Goal: Transaction & Acquisition: Purchase product/service

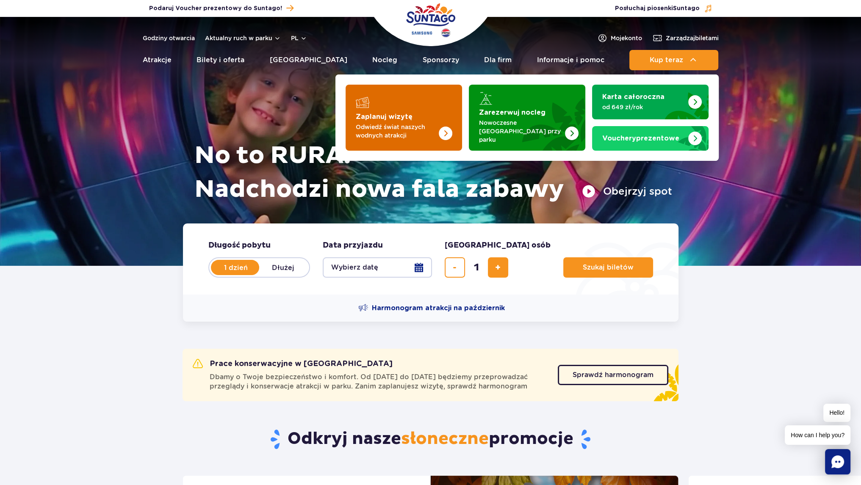
click at [381, 123] on p "Odwiedź świat naszych wodnych atrakcji" at bounding box center [397, 131] width 83 height 17
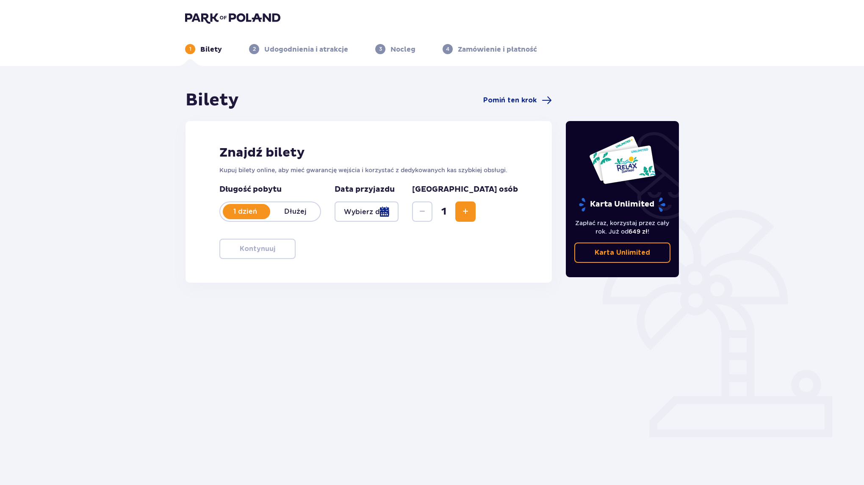
click at [398, 211] on div at bounding box center [366, 212] width 64 height 20
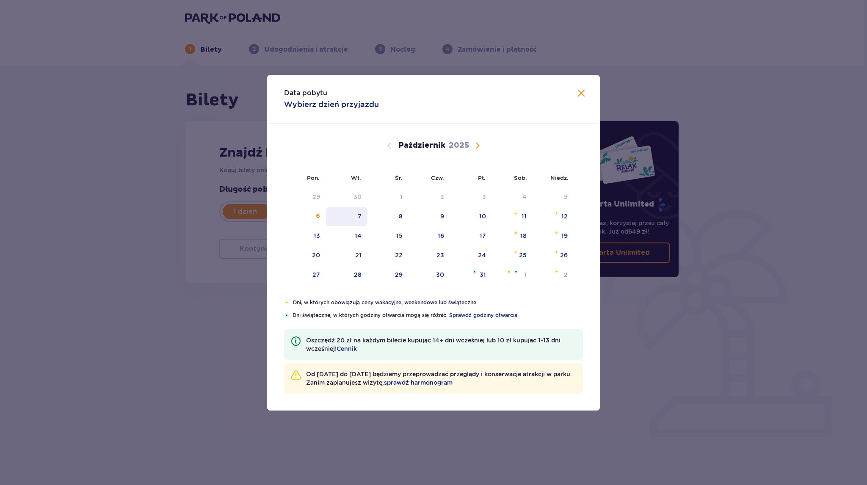
click at [361, 215] on div "7" at bounding box center [360, 216] width 4 height 8
type input "07.10.25"
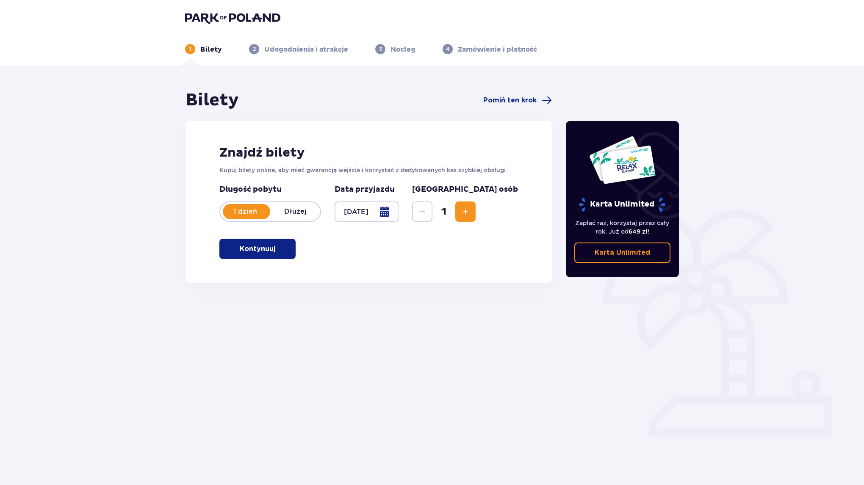
click at [470, 210] on span "Zwiększ" at bounding box center [465, 212] width 10 height 10
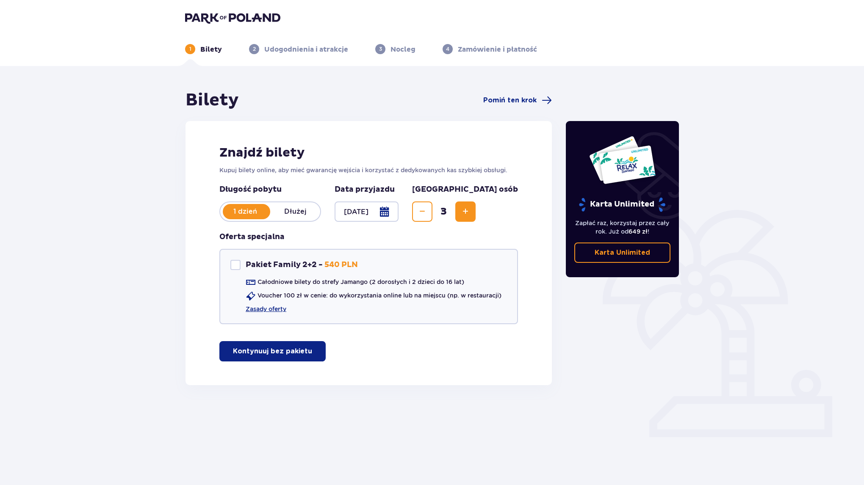
click at [470, 210] on span "Zwiększ" at bounding box center [465, 212] width 10 height 10
click at [244, 351] on p "Kontynuuj bez pakietu" at bounding box center [272, 351] width 79 height 9
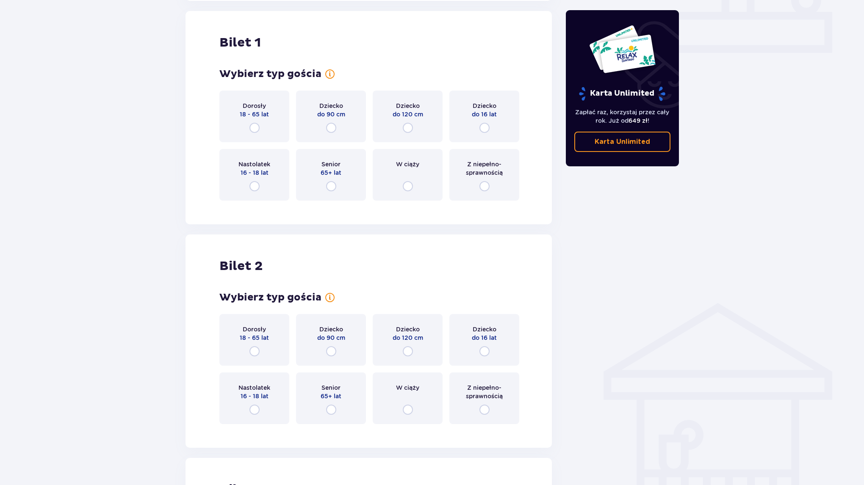
scroll to position [385, 0]
click at [254, 128] on input "radio" at bounding box center [254, 127] width 10 height 10
radio input "true"
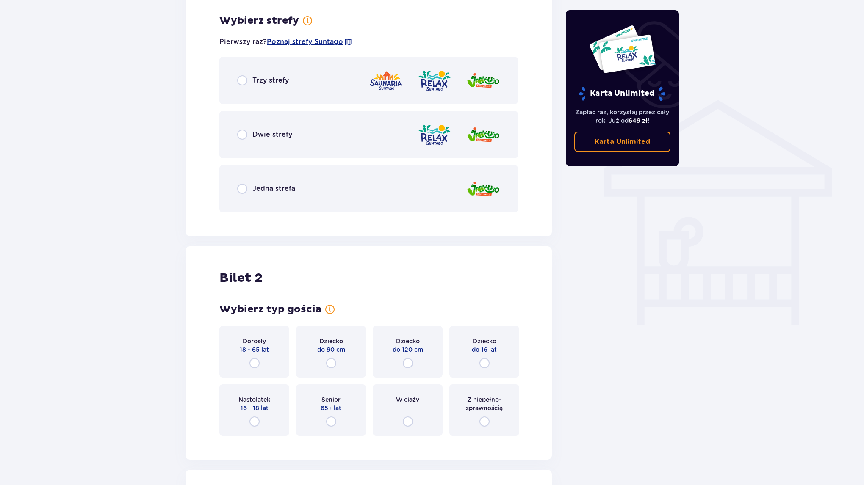
scroll to position [591, 0]
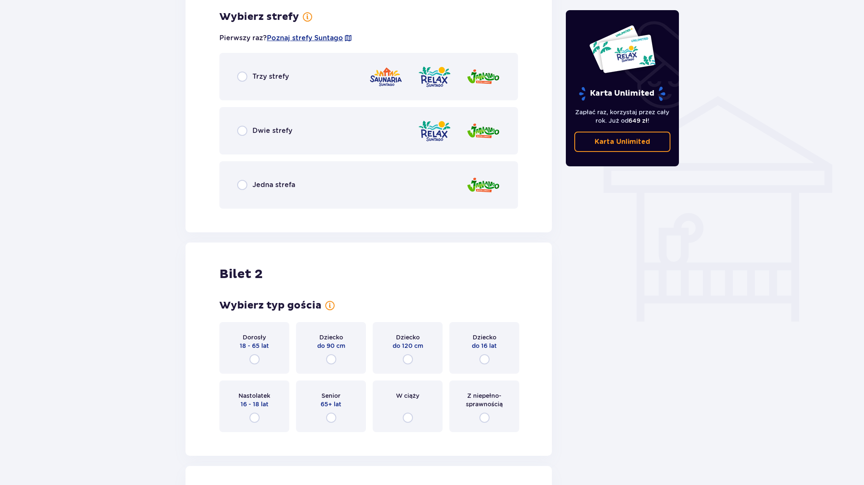
click at [242, 185] on input "radio" at bounding box center [242, 185] width 10 height 10
radio input "true"
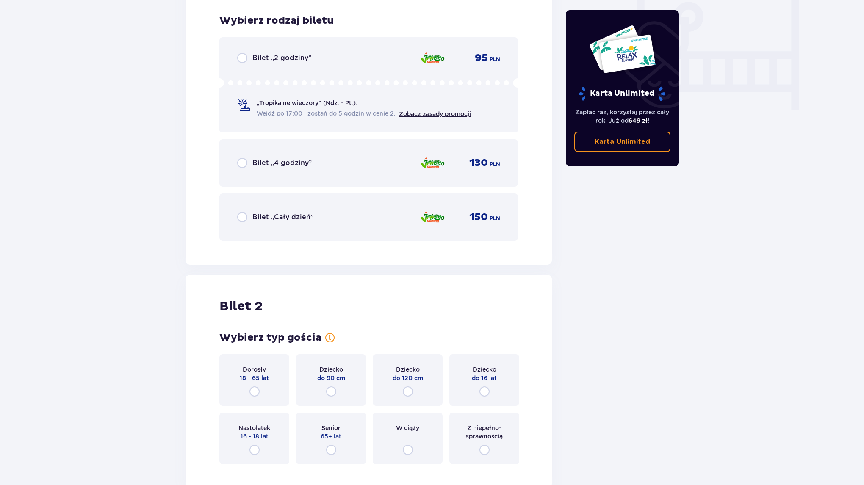
scroll to position [807, 0]
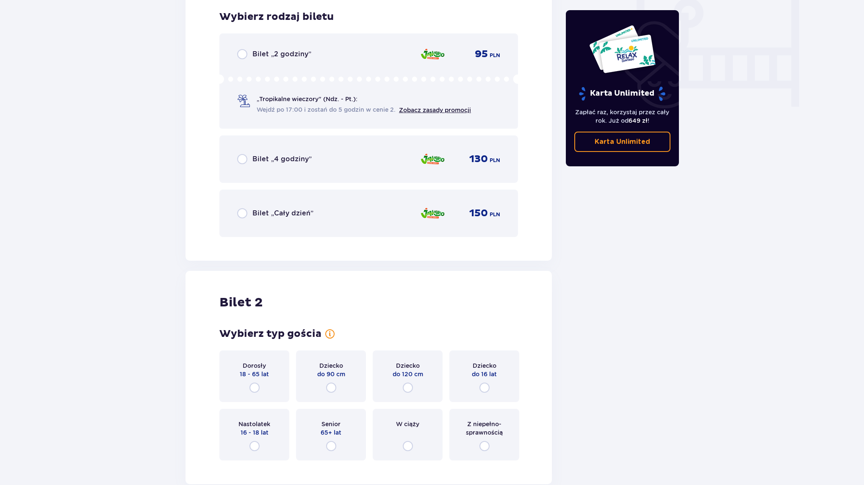
click at [268, 96] on span "„Tropikalne wieczory" (Ndz. - Pt.):" at bounding box center [307, 99] width 101 height 8
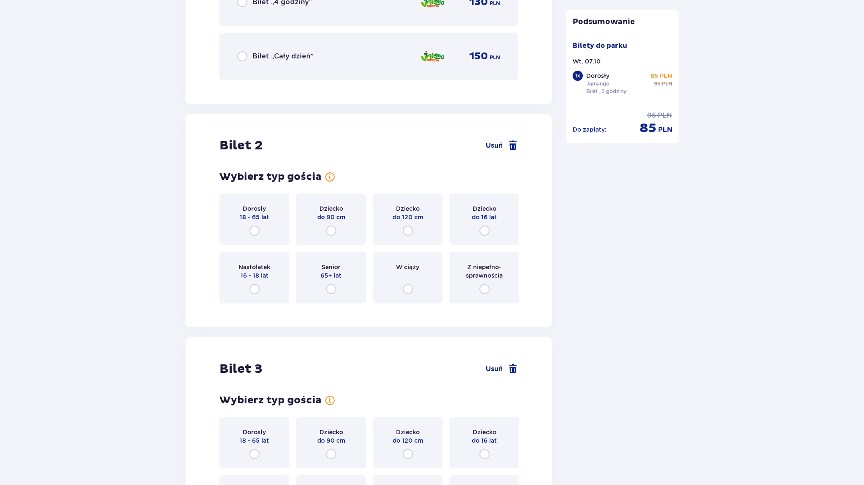
scroll to position [982, 0]
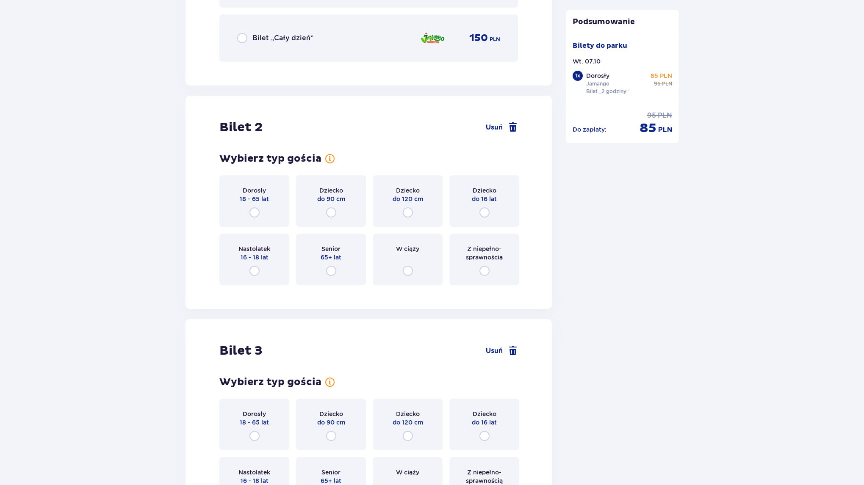
click at [263, 212] on div "Dorosły 18 - 65 lat" at bounding box center [254, 201] width 70 height 52
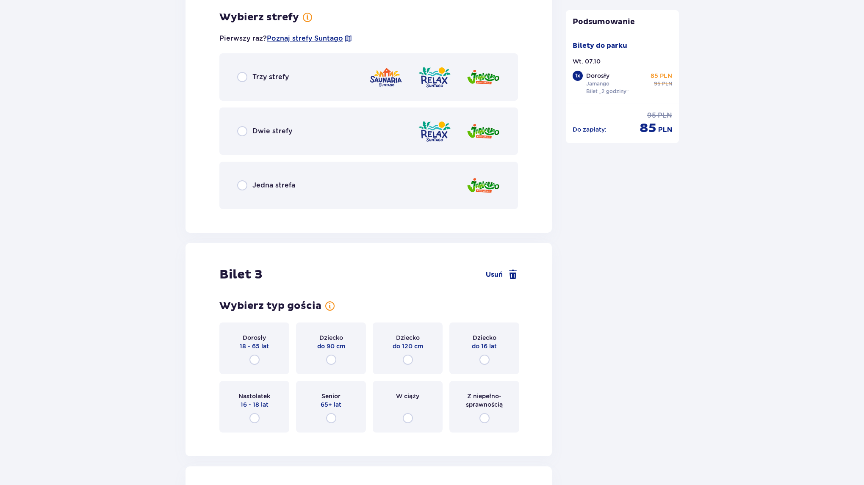
click at [311, 188] on div "Jedna strefa" at bounding box center [368, 185] width 298 height 47
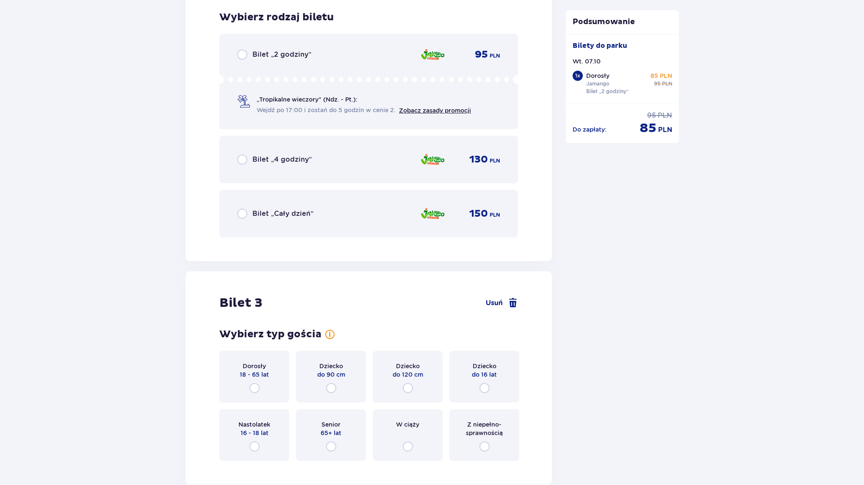
click at [275, 60] on div "Bilet „2 godziny” 95 PLN „Tropikalne wieczory" (Ndz. - Pt.): Wejdź po 17:00 i z…" at bounding box center [368, 81] width 298 height 95
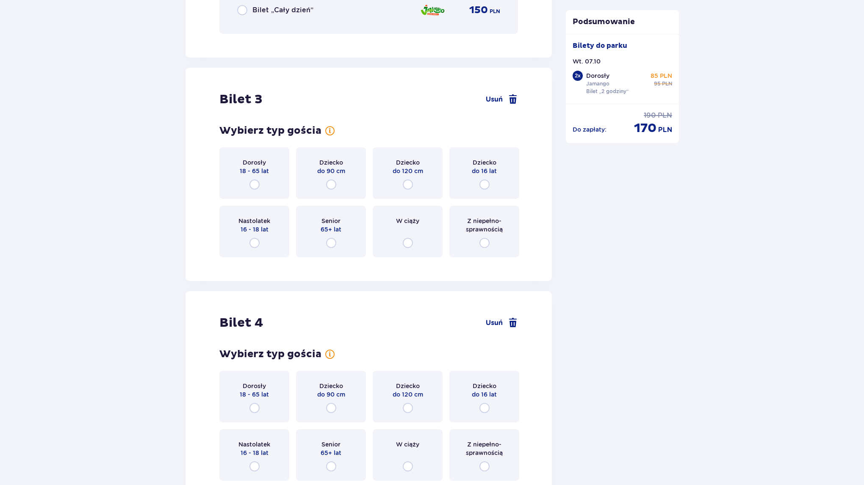
scroll to position [1748, 0]
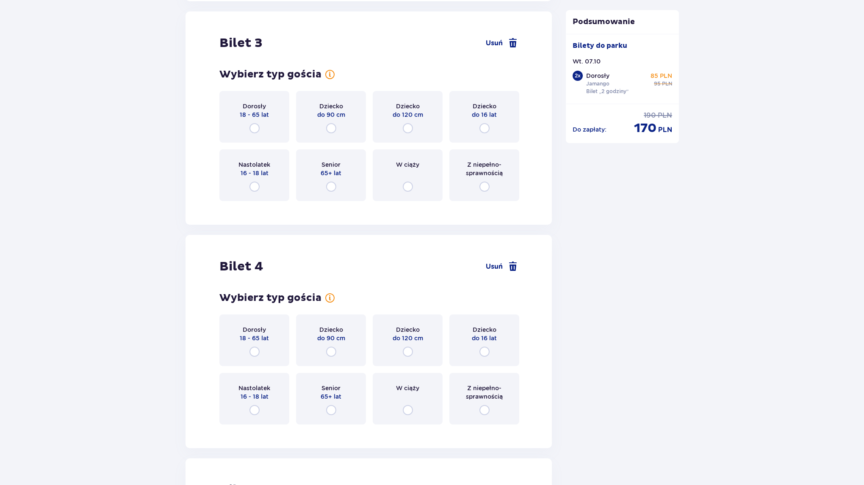
click at [488, 127] on input "radio" at bounding box center [484, 128] width 10 height 10
radio input "true"
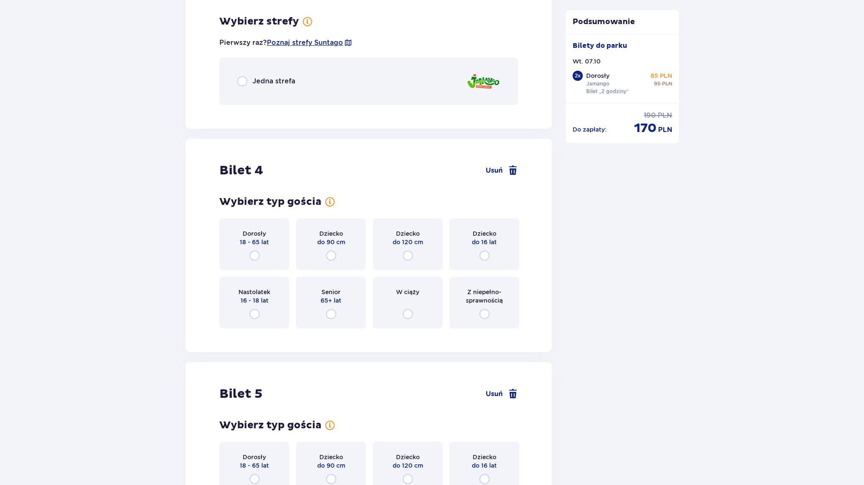
scroll to position [1955, 0]
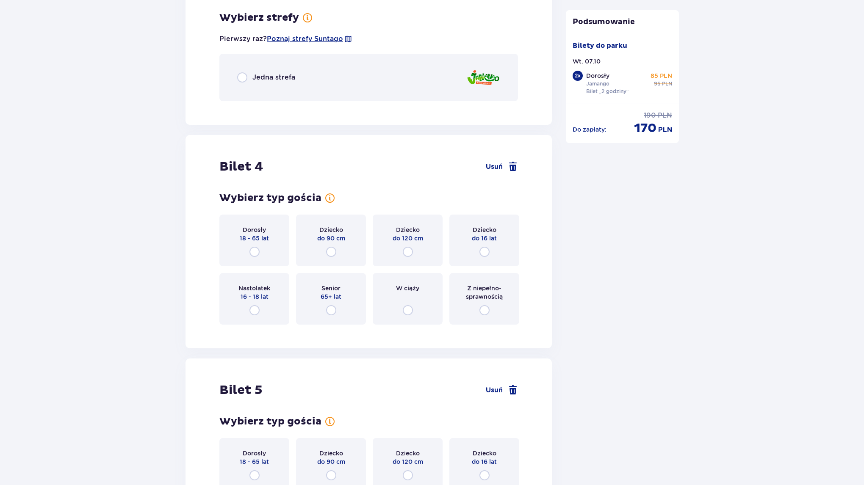
click at [241, 84] on div "Jedna strefa" at bounding box center [368, 77] width 298 height 47
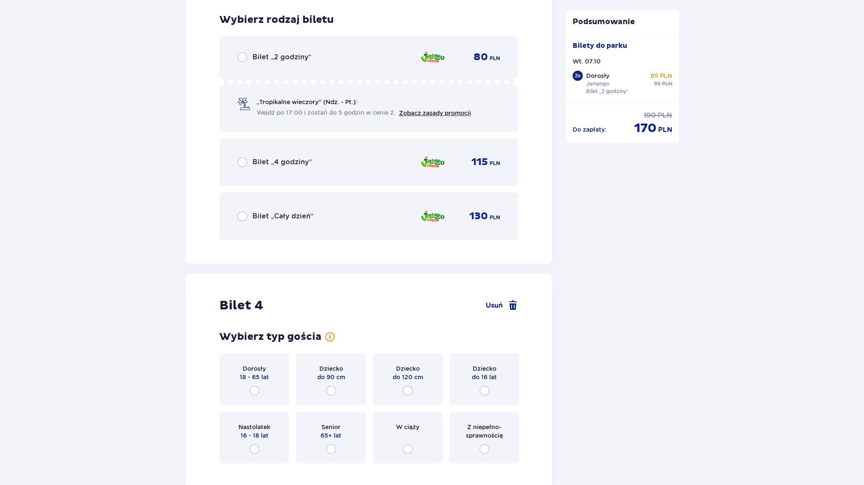
scroll to position [2062, 0]
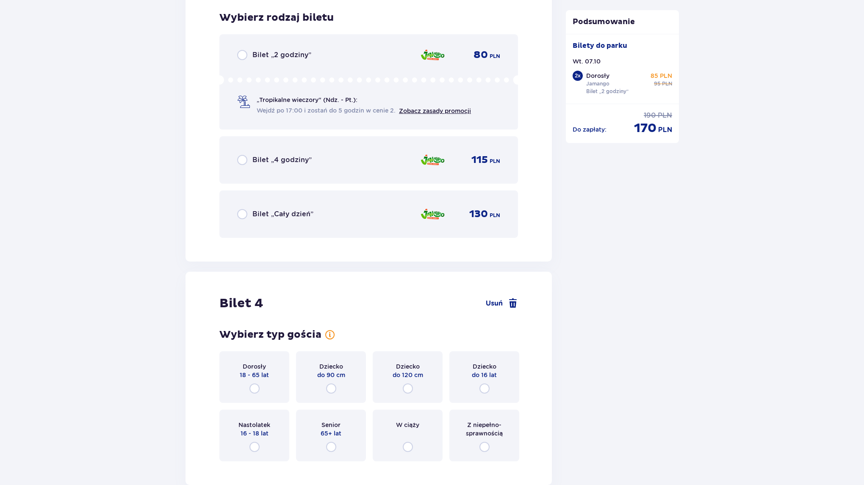
click at [252, 58] on div "Bilet „2 godziny”" at bounding box center [274, 55] width 74 height 10
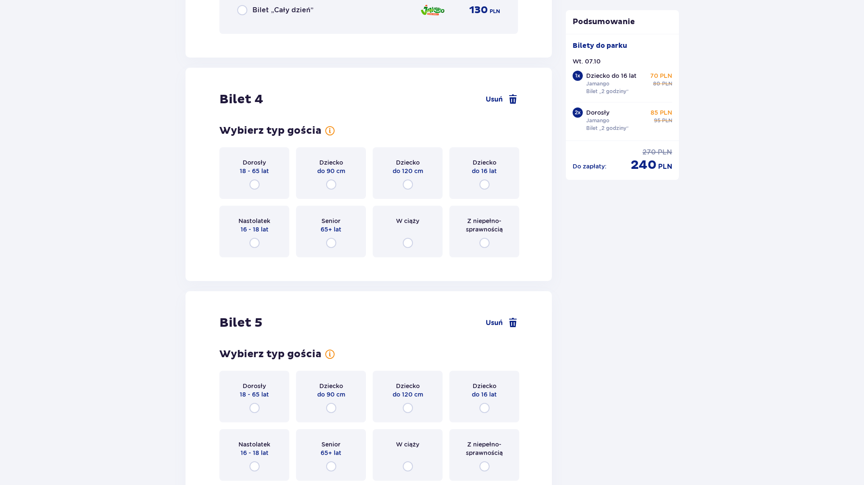
scroll to position [2322, 0]
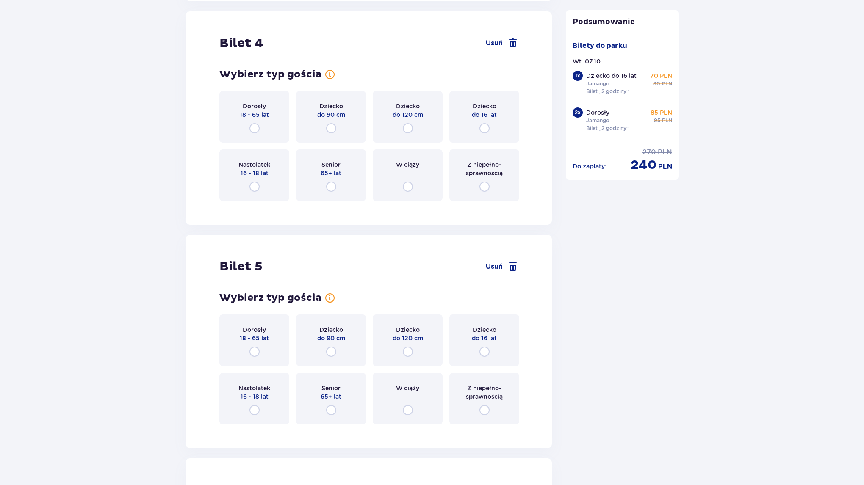
click at [486, 127] on input "radio" at bounding box center [484, 128] width 10 height 10
radio input "true"
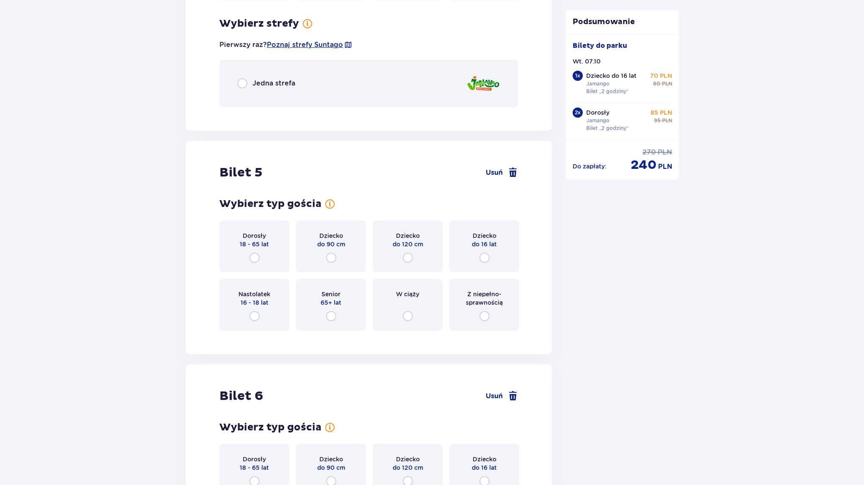
scroll to position [2529, 0]
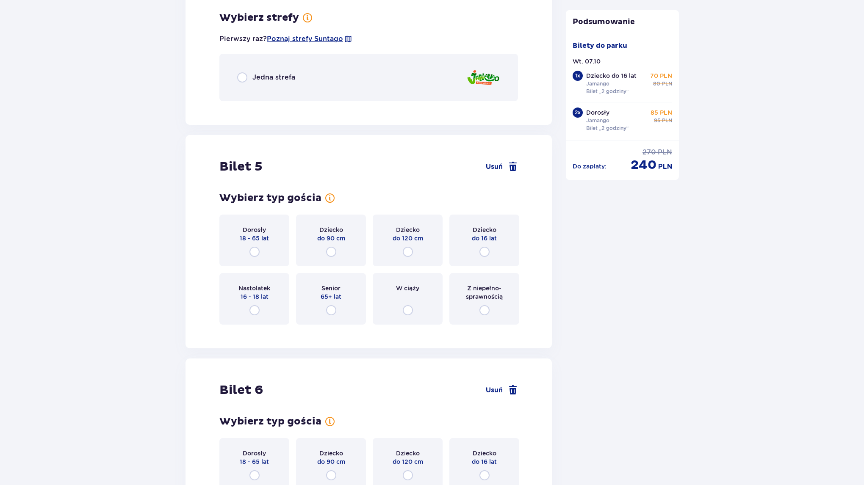
click at [237, 80] on input "radio" at bounding box center [242, 77] width 10 height 10
radio input "true"
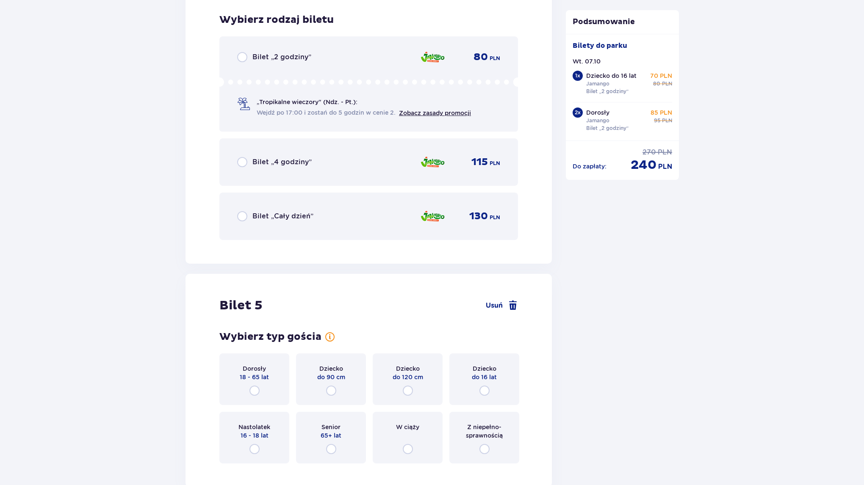
scroll to position [2635, 0]
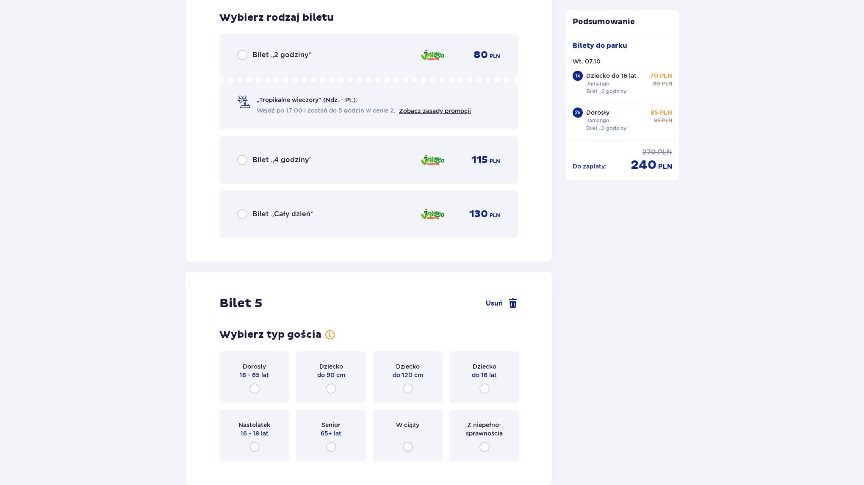
click at [262, 58] on div "Bilet „2 godziny” 80 PLN „Tropikalne wieczory" (Ndz. - Pt.): Wejdź po 17:00 i z…" at bounding box center [368, 81] width 298 height 95
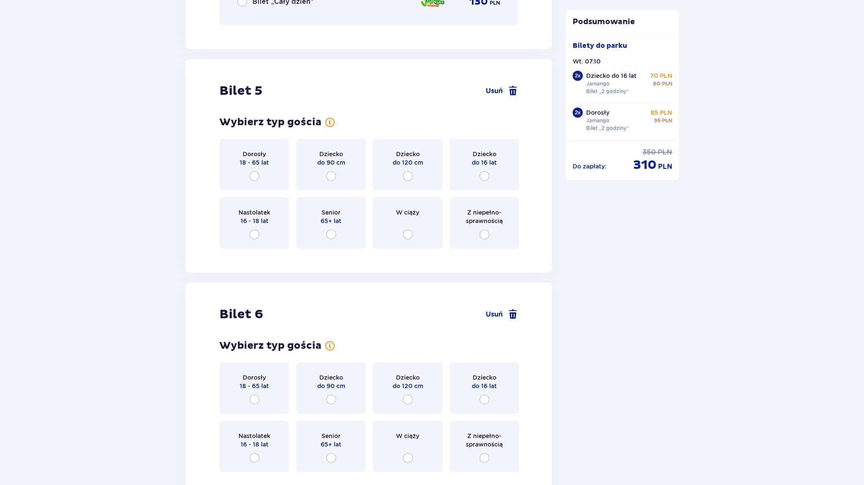
scroll to position [2895, 0]
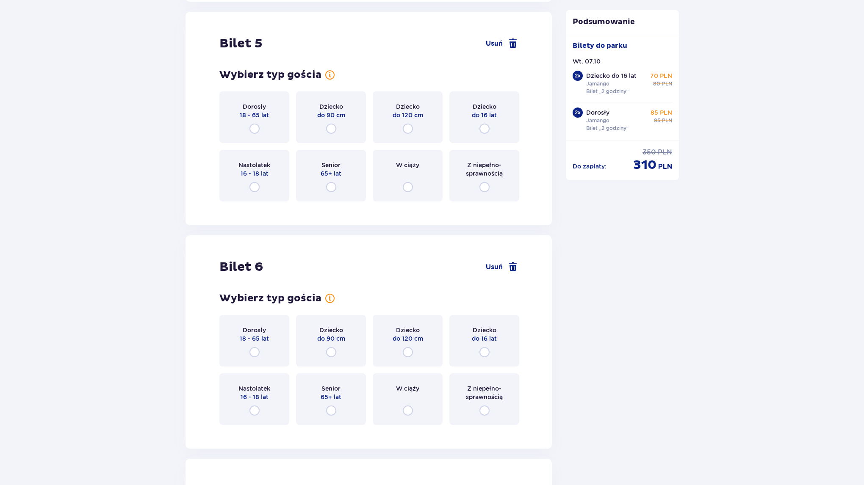
click at [487, 126] on input "radio" at bounding box center [484, 129] width 10 height 10
radio input "true"
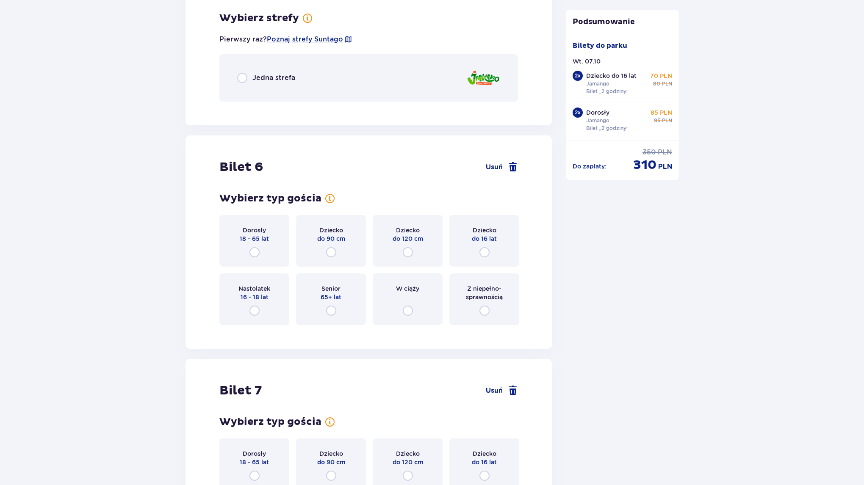
click at [254, 73] on span "Jedna strefa" at bounding box center [273, 77] width 43 height 9
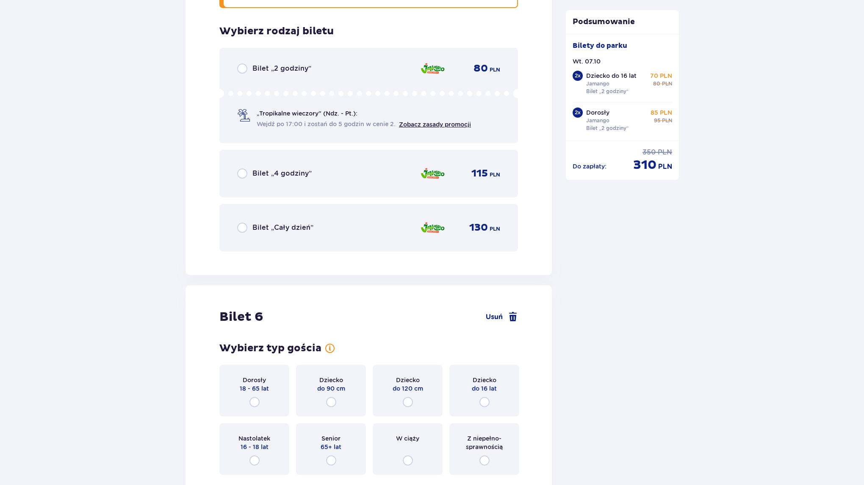
scroll to position [3209, 0]
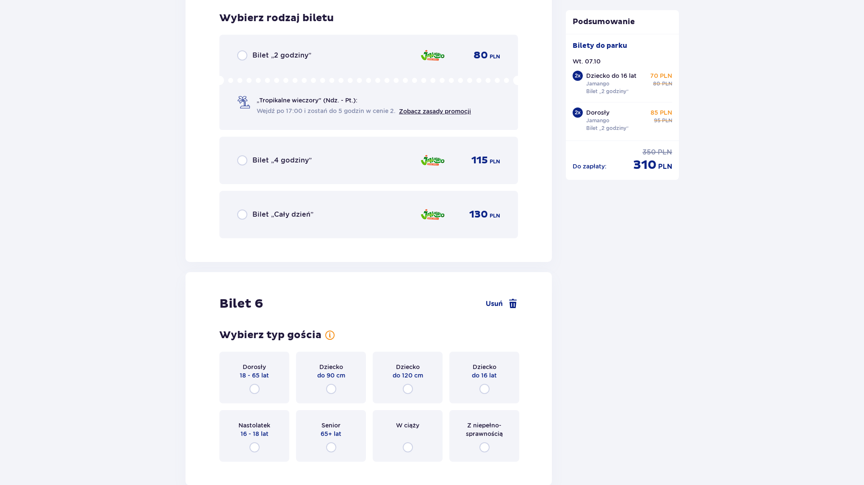
click at [259, 51] on span "Bilet „2 godziny”" at bounding box center [281, 55] width 59 height 9
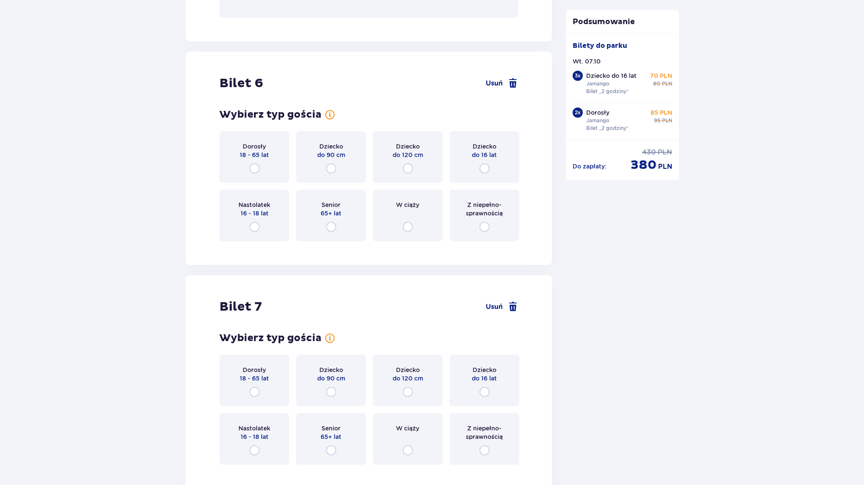
scroll to position [3468, 0]
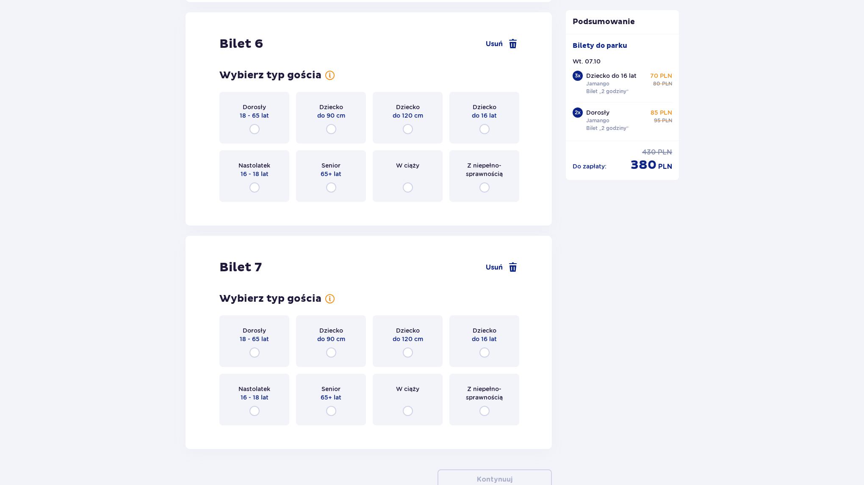
click at [484, 122] on div "Dziecko do 16 lat" at bounding box center [484, 118] width 70 height 52
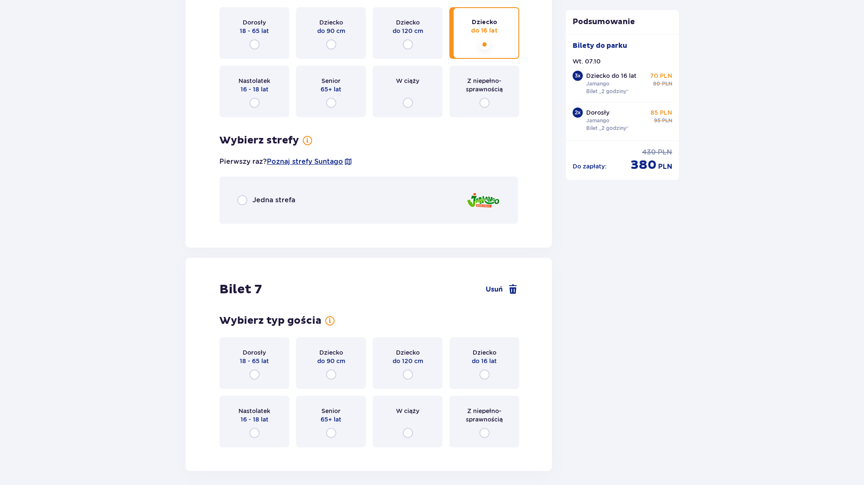
scroll to position [3502, 0]
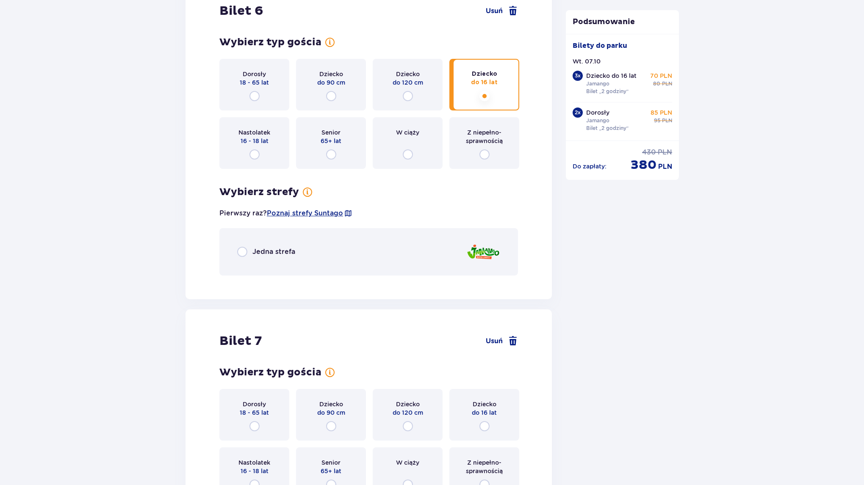
click at [274, 254] on span "Jedna strefa" at bounding box center [273, 251] width 43 height 9
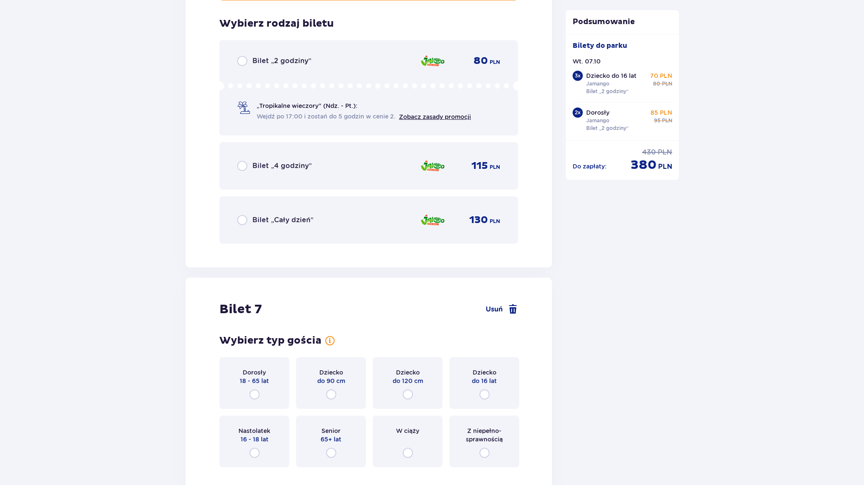
scroll to position [3782, 0]
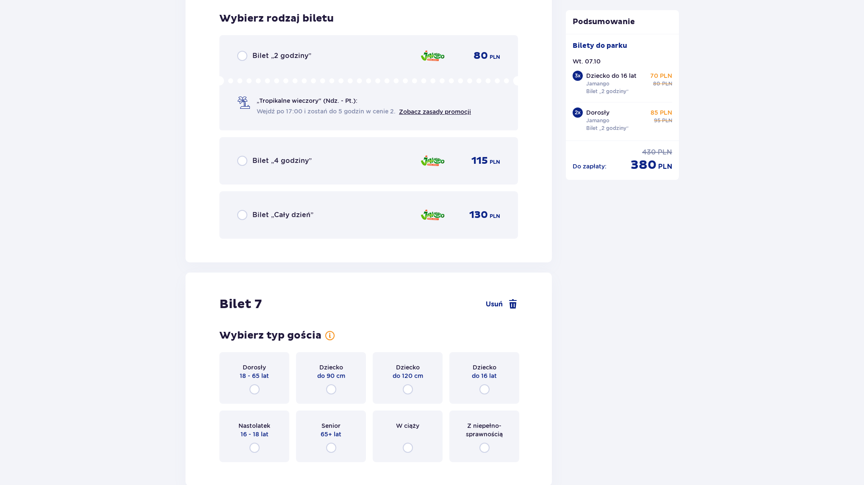
click at [268, 51] on span "Bilet „2 godziny”" at bounding box center [281, 55] width 59 height 9
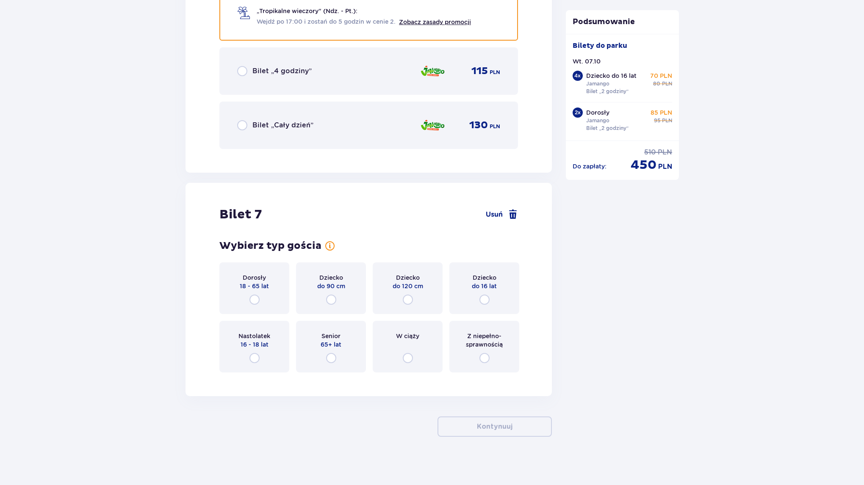
scroll to position [3872, 0]
click at [420, 297] on div "Dziecko do 120 cm" at bounding box center [408, 289] width 70 height 52
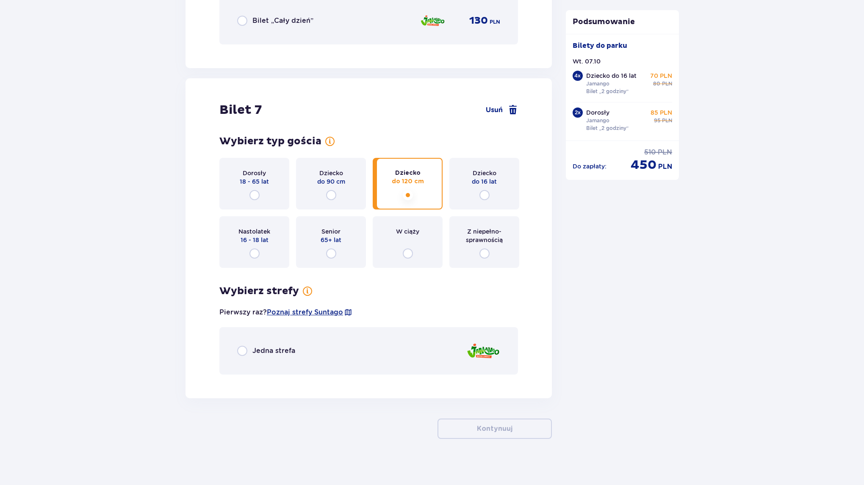
scroll to position [3978, 0]
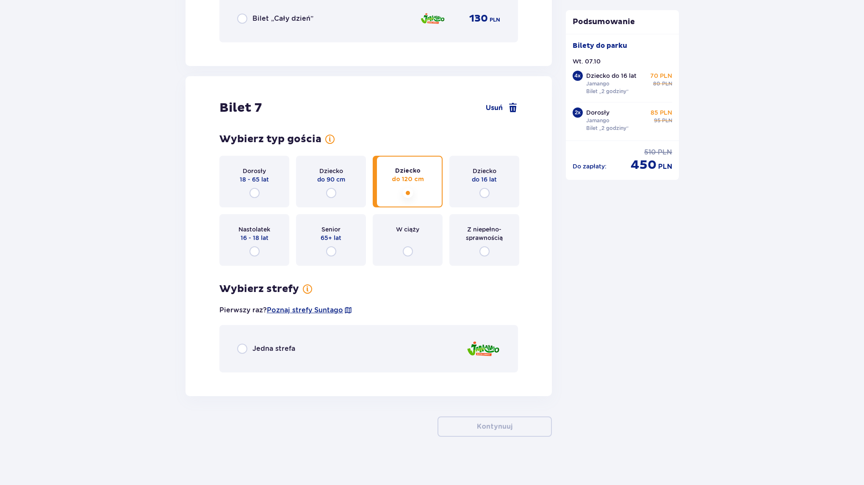
click at [288, 353] on div "Jedna strefa" at bounding box center [368, 348] width 298 height 47
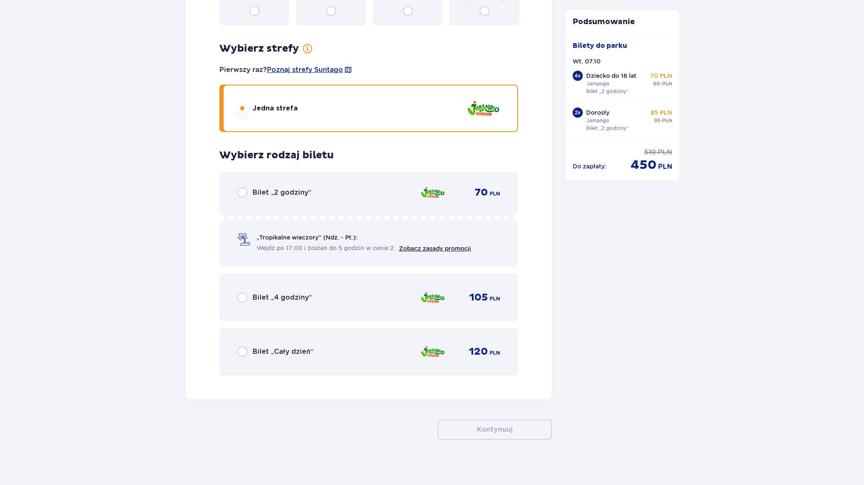
scroll to position [4222, 0]
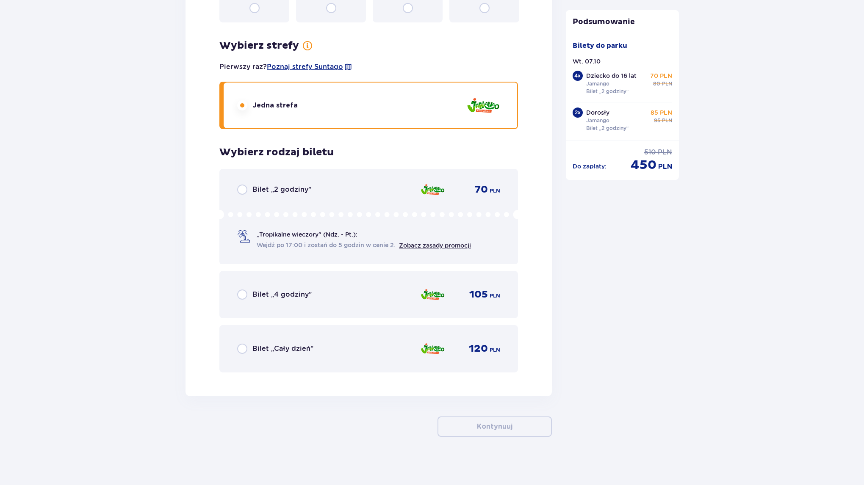
click at [294, 188] on span "Bilet „2 godziny”" at bounding box center [281, 189] width 59 height 9
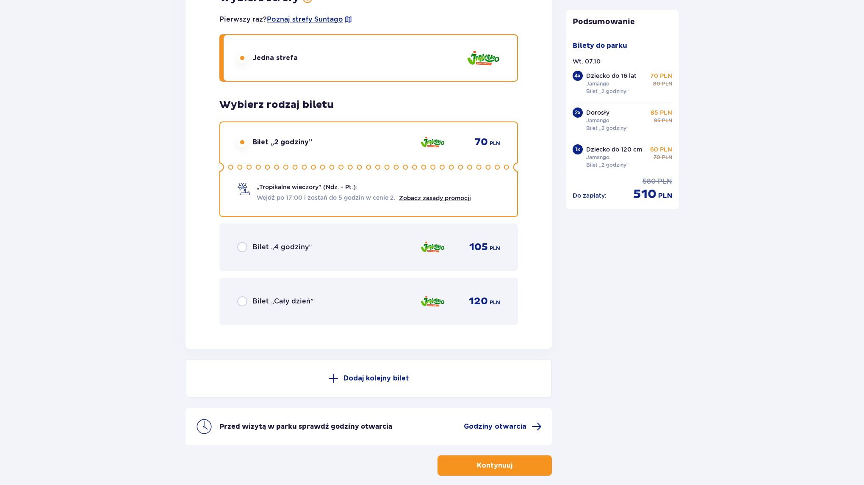
scroll to position [4308, 0]
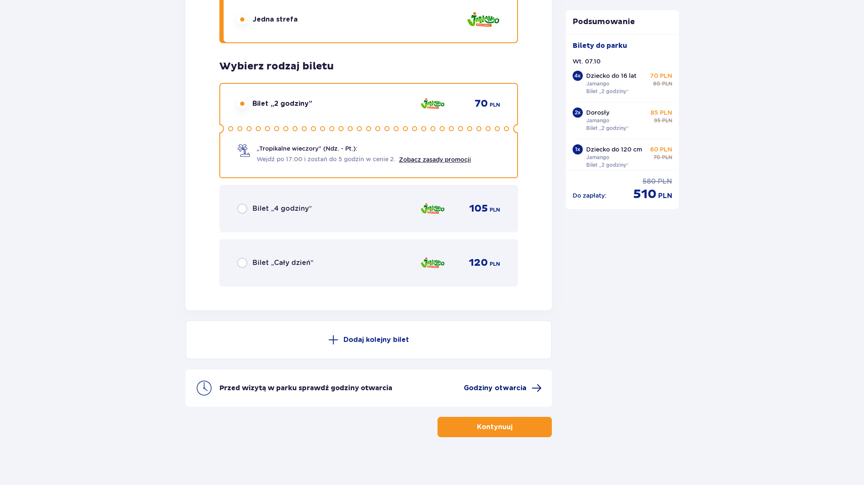
click at [515, 384] on span "Godziny otwarcia" at bounding box center [495, 388] width 63 height 9
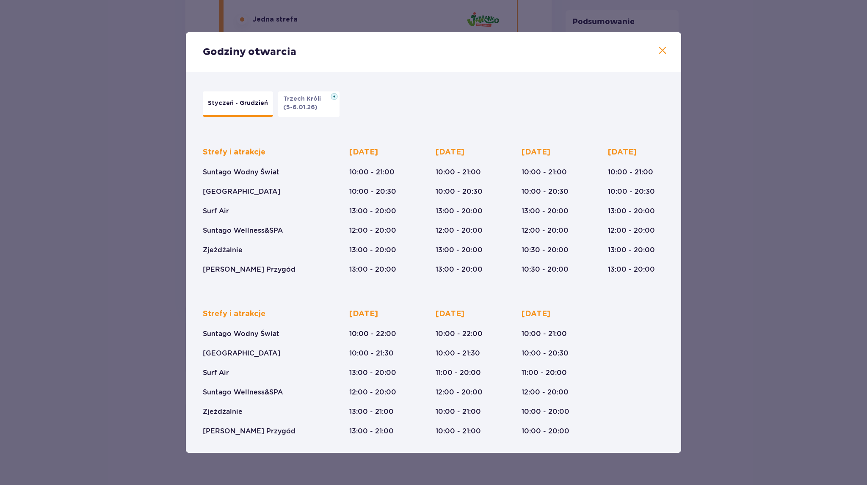
click at [666, 53] on span at bounding box center [663, 51] width 10 height 10
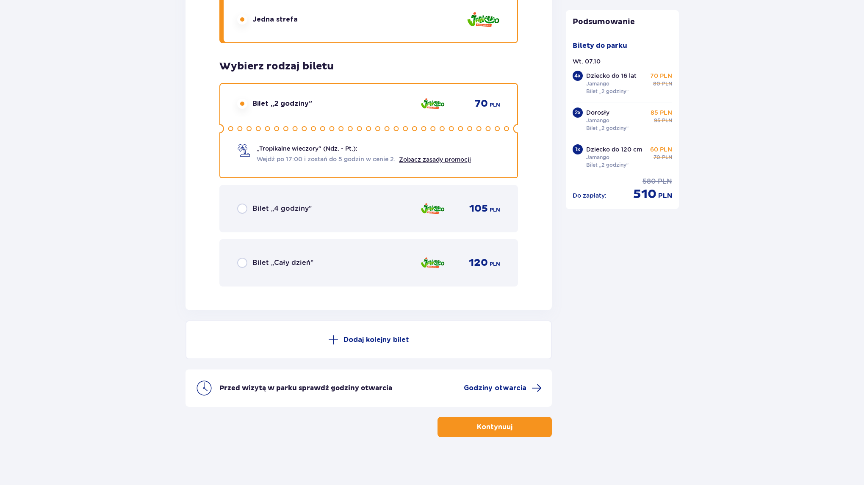
click at [505, 428] on button "Kontynuuj" at bounding box center [494, 427] width 114 height 20
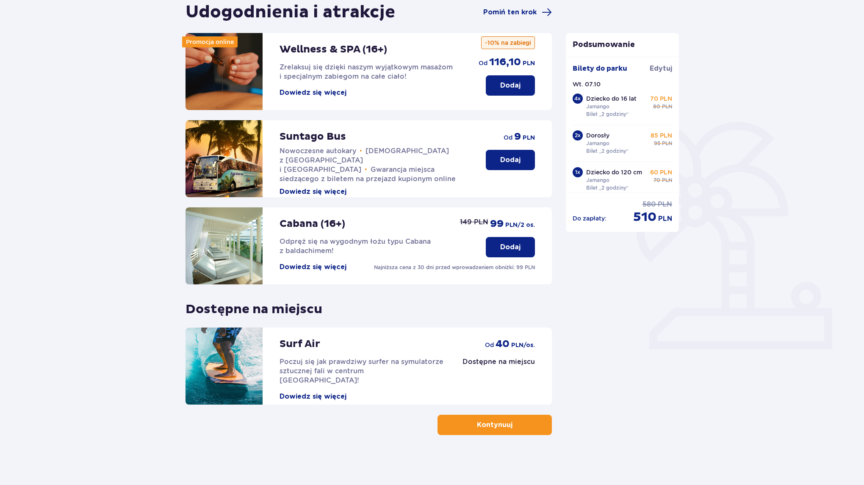
scroll to position [89, 0]
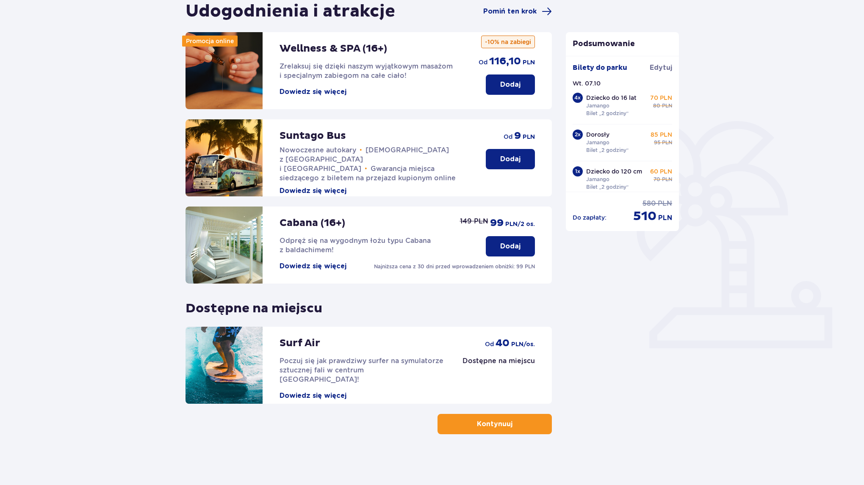
click at [499, 424] on p "Kontynuuj" at bounding box center [495, 424] width 36 height 9
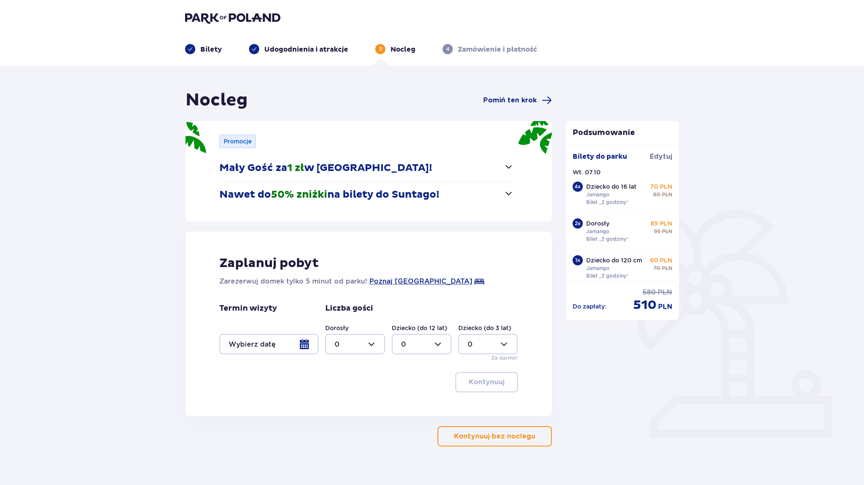
click at [515, 438] on p "Kontynuuj bez noclegu" at bounding box center [494, 436] width 81 height 9
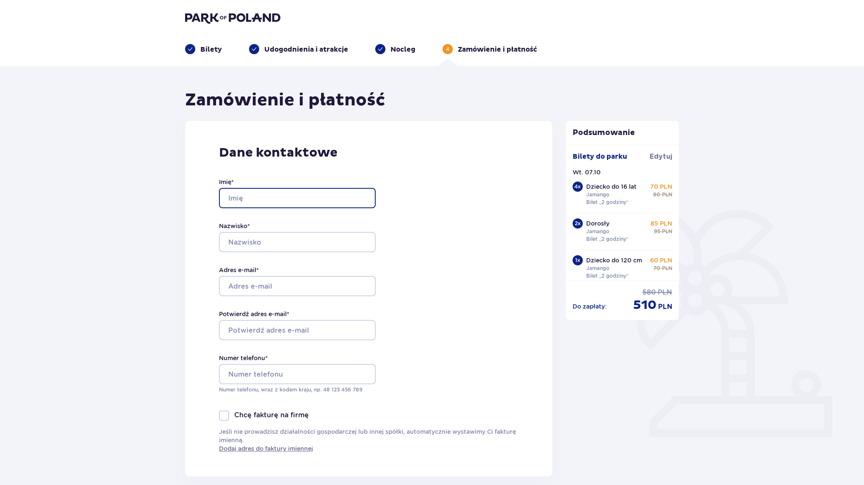
click at [288, 199] on input "Imię *" at bounding box center [297, 198] width 157 height 20
type input "Grzegorz"
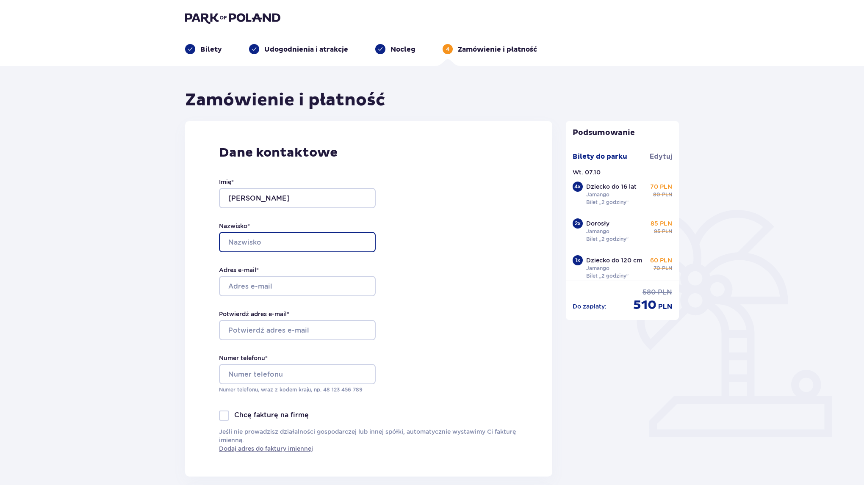
type input "Muller"
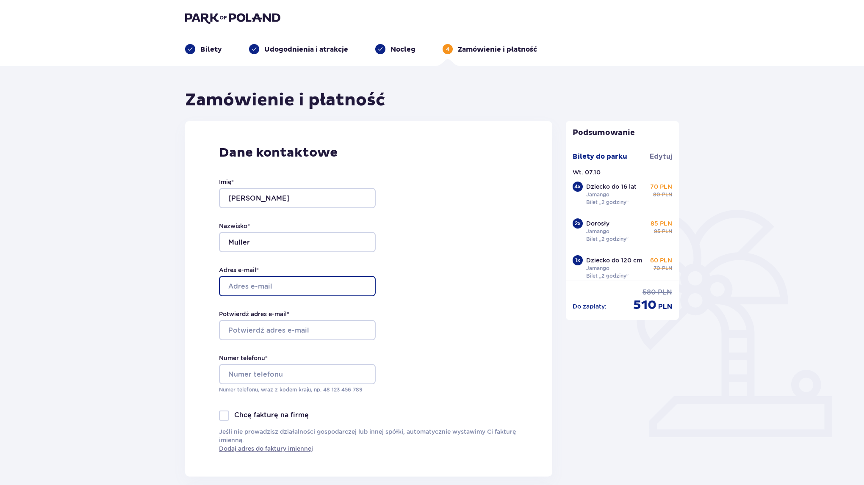
type input "grzegorz.muller@gmail.com"
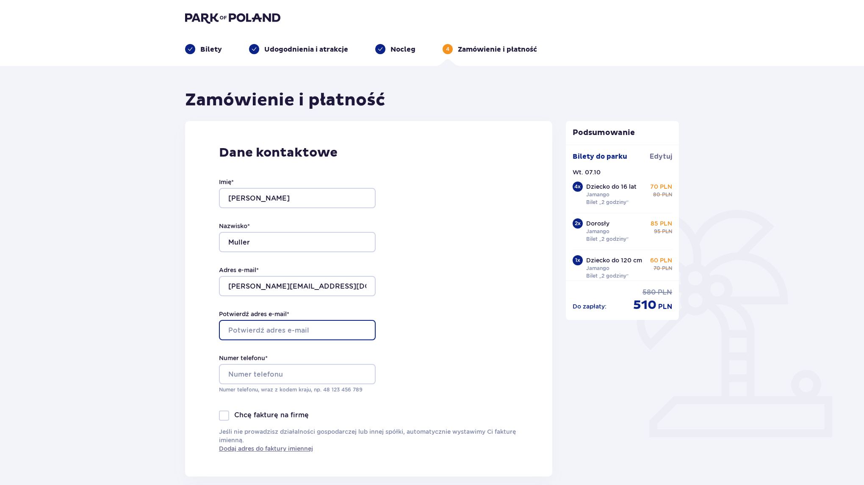
type input "grzegorz.muller@gmail.com"
type input "608668356"
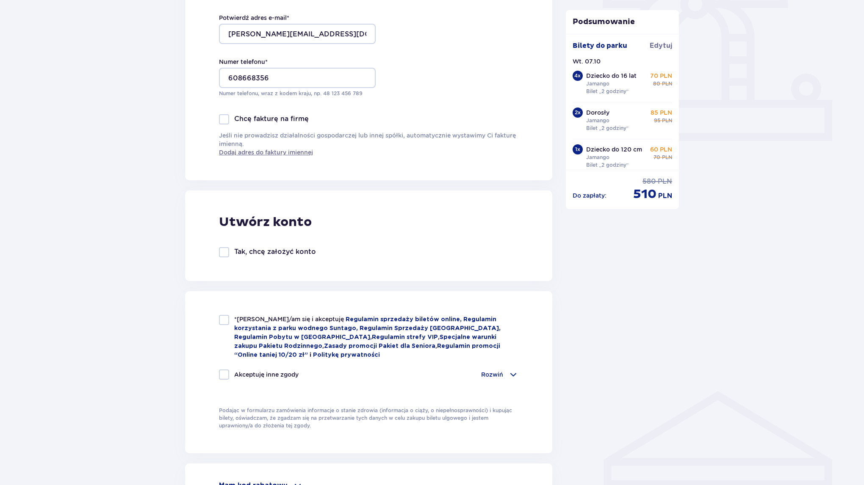
scroll to position [339, 0]
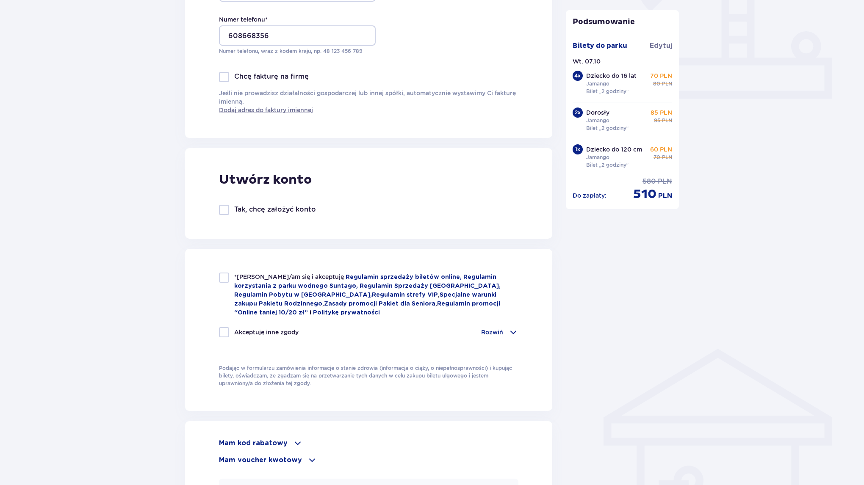
click at [224, 275] on div at bounding box center [224, 278] width 10 height 10
checkbox input "true"
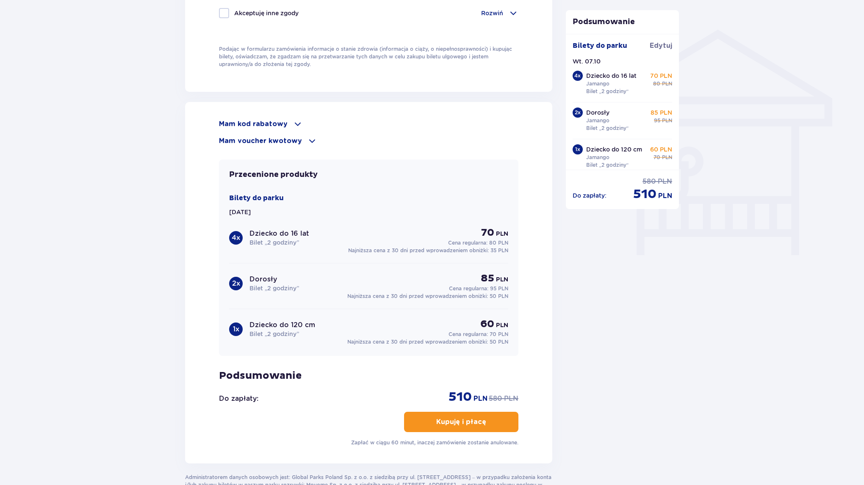
scroll to position [677, 0]
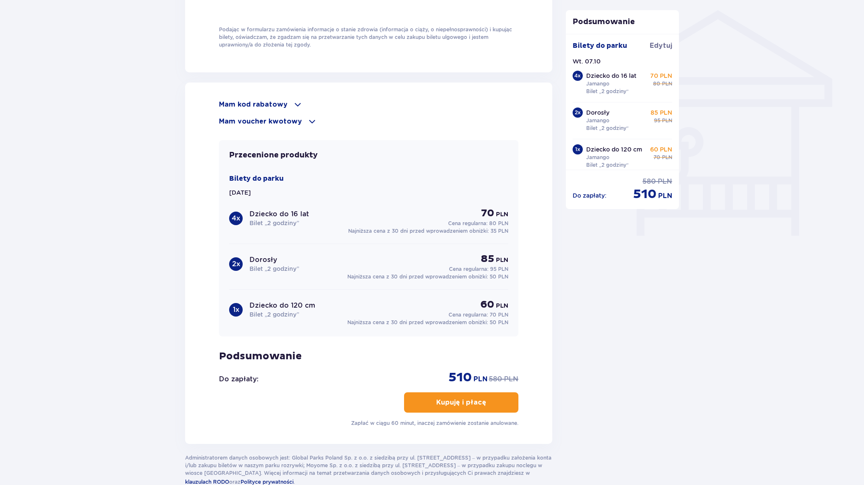
click at [473, 399] on p "Kupuję i płacę" at bounding box center [461, 402] width 50 height 9
